Goal: Obtain resource: Obtain resource

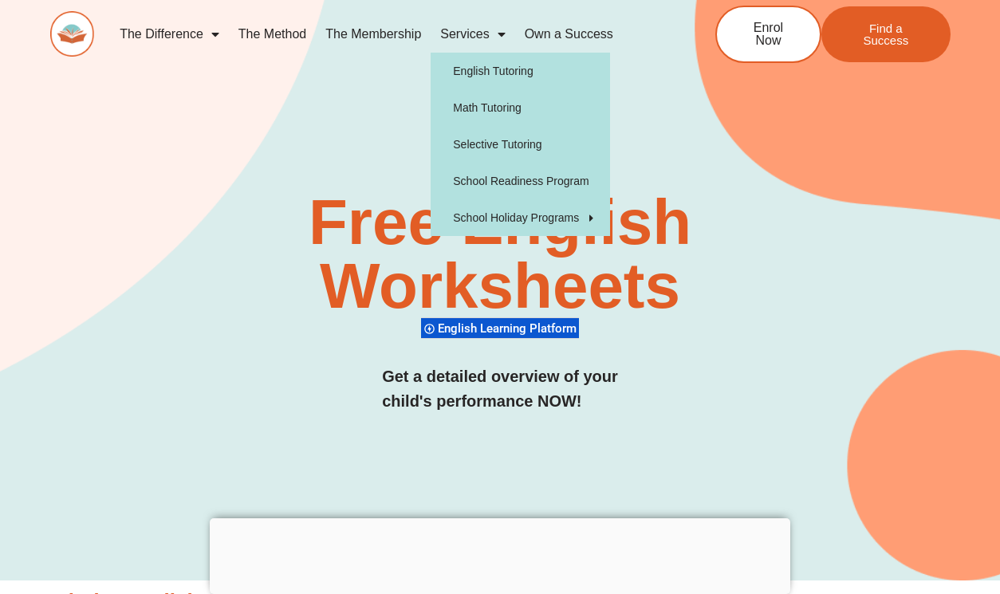
click at [466, 38] on link "Services" at bounding box center [472, 34] width 84 height 37
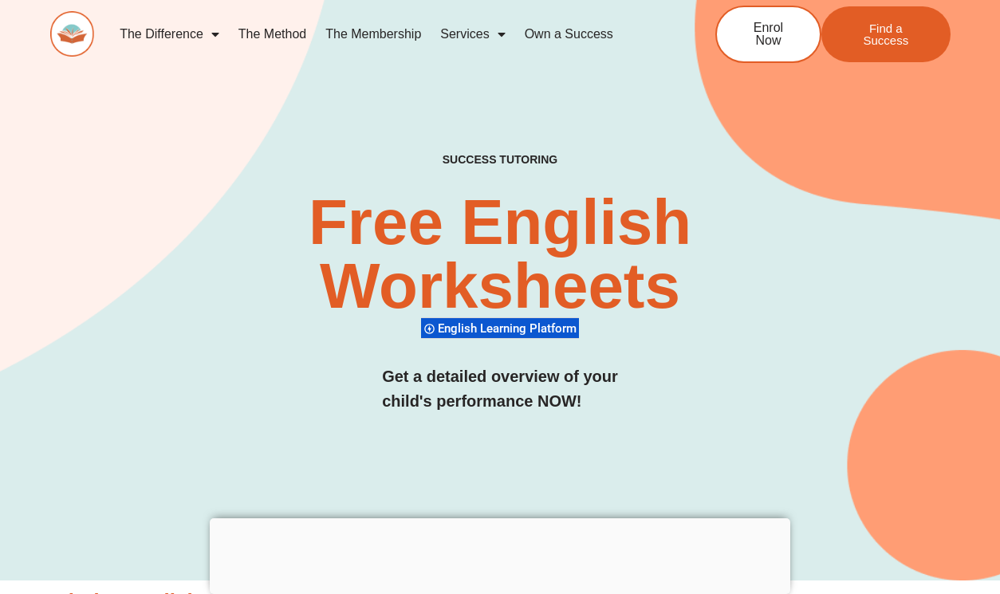
click at [475, 29] on link "Services" at bounding box center [472, 34] width 84 height 37
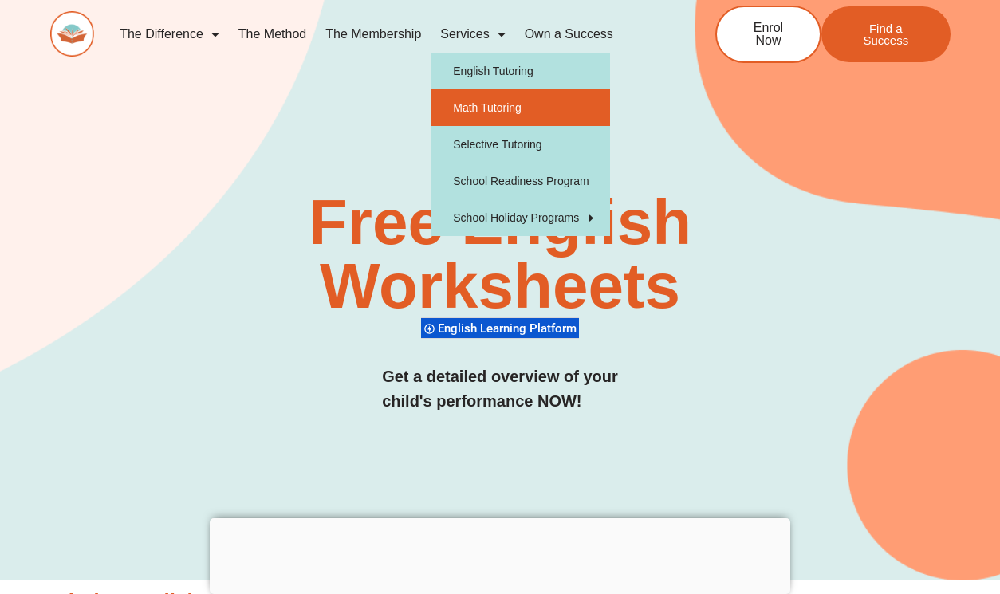
click at [508, 118] on link "Math Tutoring" at bounding box center [519, 107] width 179 height 37
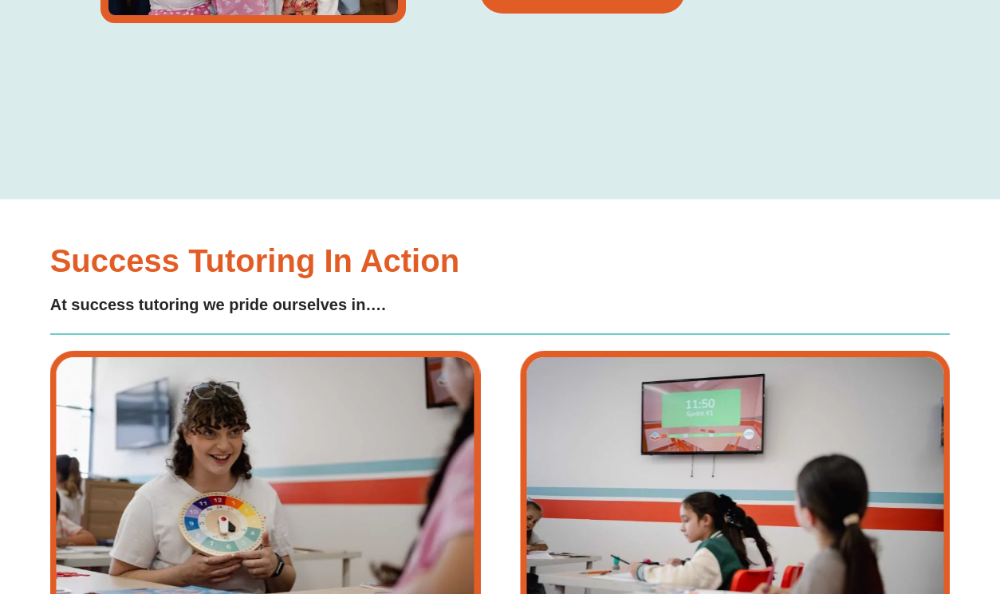
type input "*"
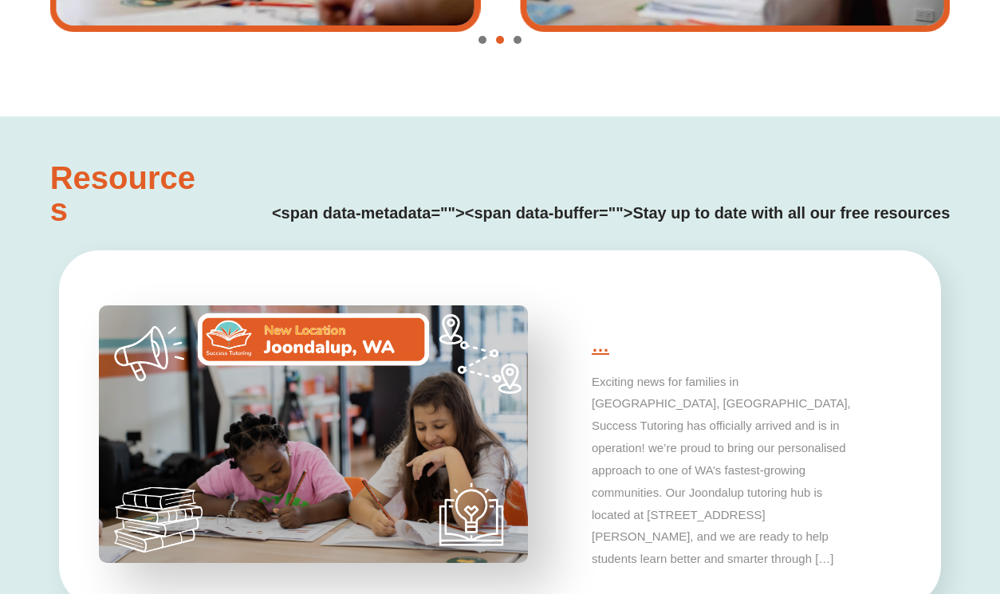
scroll to position [3515, 0]
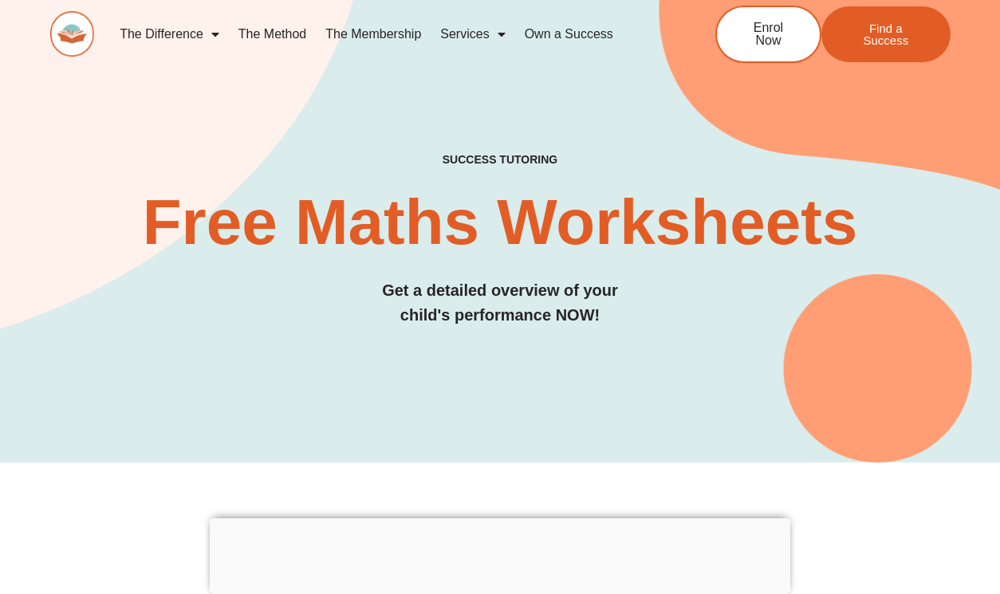
click at [497, 518] on div at bounding box center [500, 518] width 580 height 0
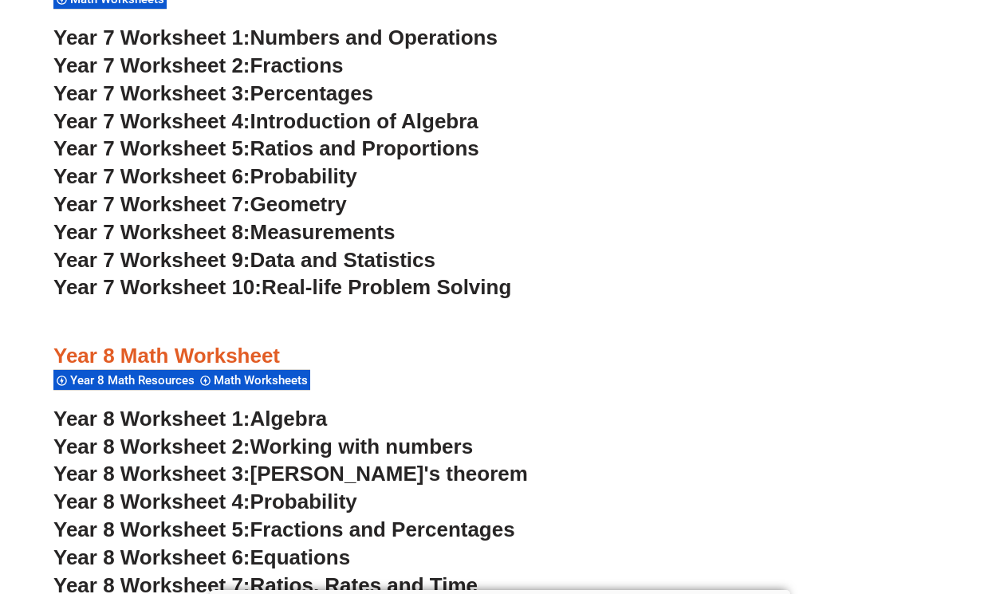
scroll to position [4790, 0]
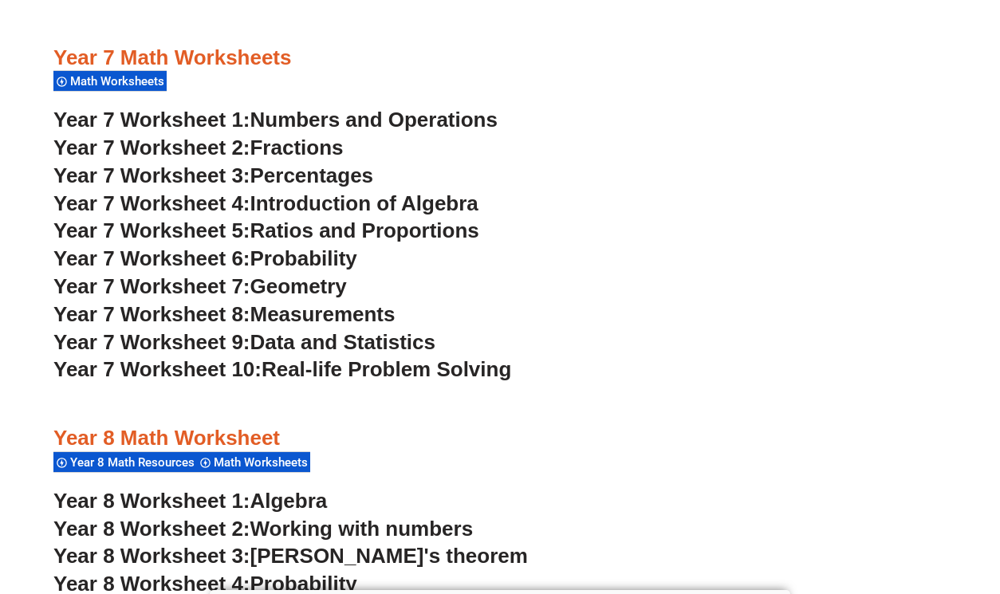
click at [343, 109] on span "Numbers and Operations" at bounding box center [373, 120] width 247 height 24
click at [338, 154] on span "Fractions" at bounding box center [296, 148] width 93 height 24
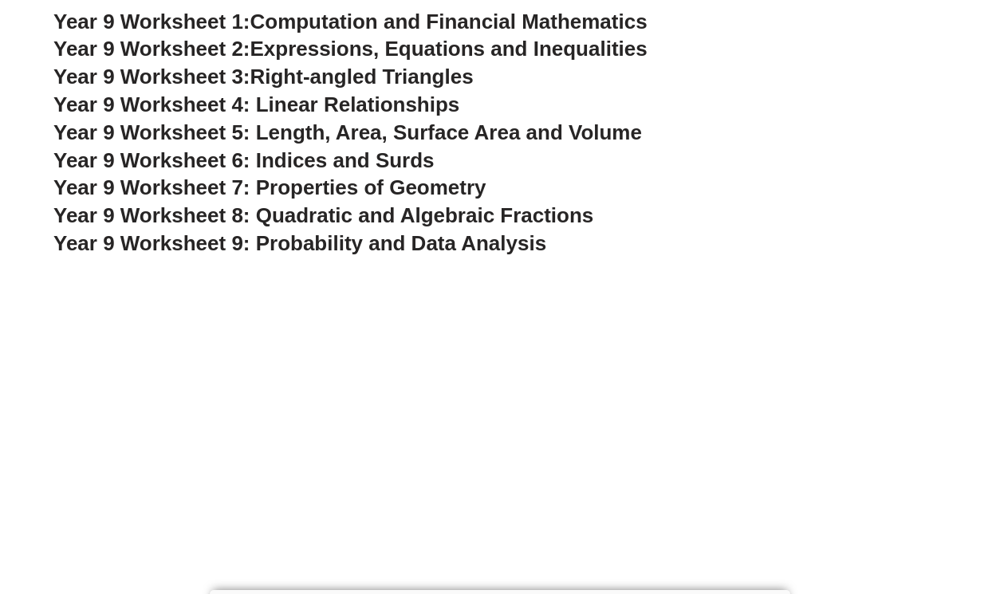
scroll to position [5629, 0]
